Goal: Task Accomplishment & Management: Use online tool/utility

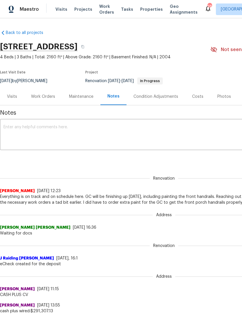
click at [41, 94] on div "Work Orders" at bounding box center [43, 97] width 24 height 6
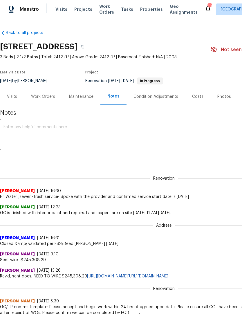
click at [40, 89] on div "Work Orders" at bounding box center [43, 96] width 38 height 17
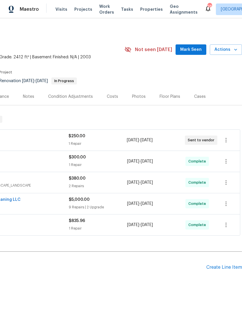
scroll to position [0, 86]
click at [227, 50] on span "Actions" at bounding box center [225, 49] width 23 height 7
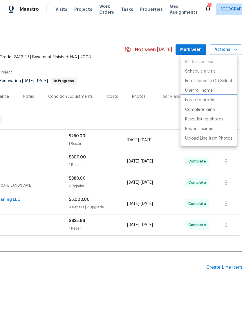
click at [204, 101] on p "Force to pre-list" at bounding box center [200, 100] width 31 height 6
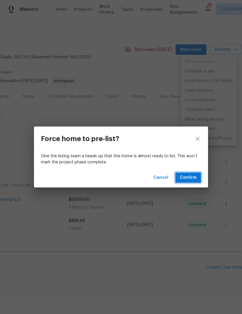
click at [193, 178] on span "Confirm" at bounding box center [188, 177] width 17 height 7
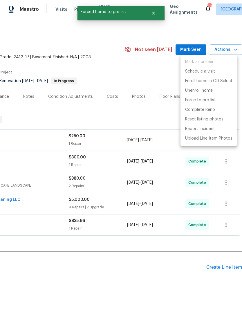
click at [136, 99] on div at bounding box center [121, 157] width 242 height 314
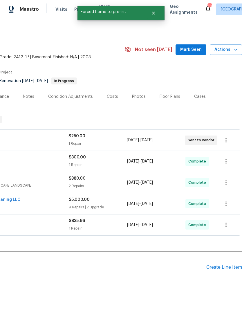
click at [136, 101] on div "Photos" at bounding box center [139, 96] width 28 height 17
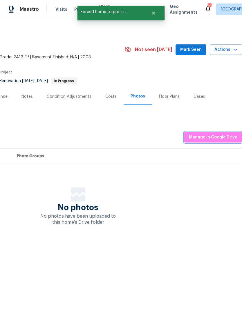
click at [213, 135] on span "Manage in Google Drive" at bounding box center [213, 137] width 48 height 7
